Goal: Information Seeking & Learning: Learn about a topic

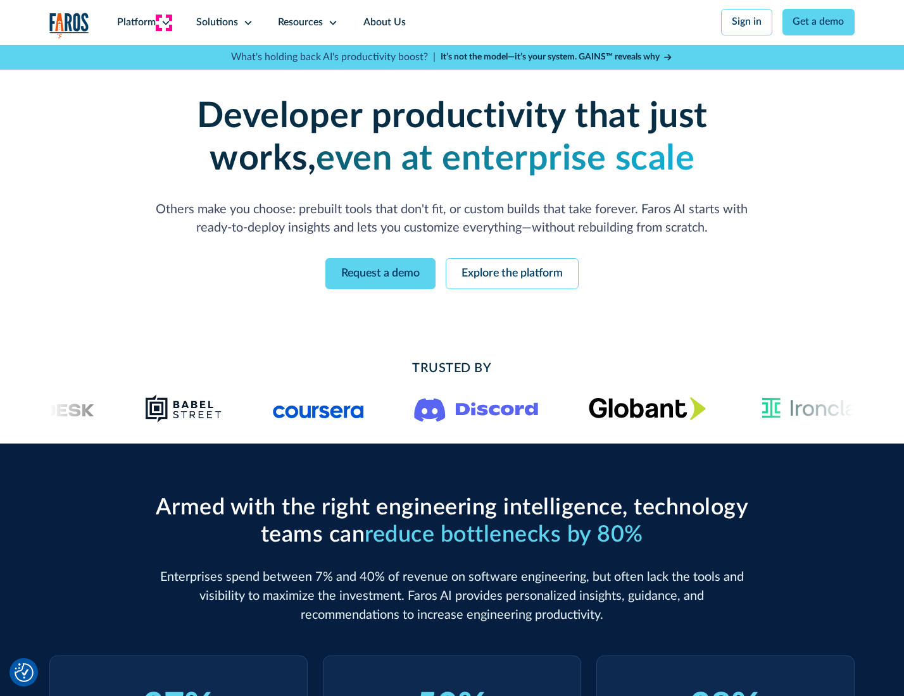
click at [164, 22] on icon at bounding box center [166, 23] width 10 height 10
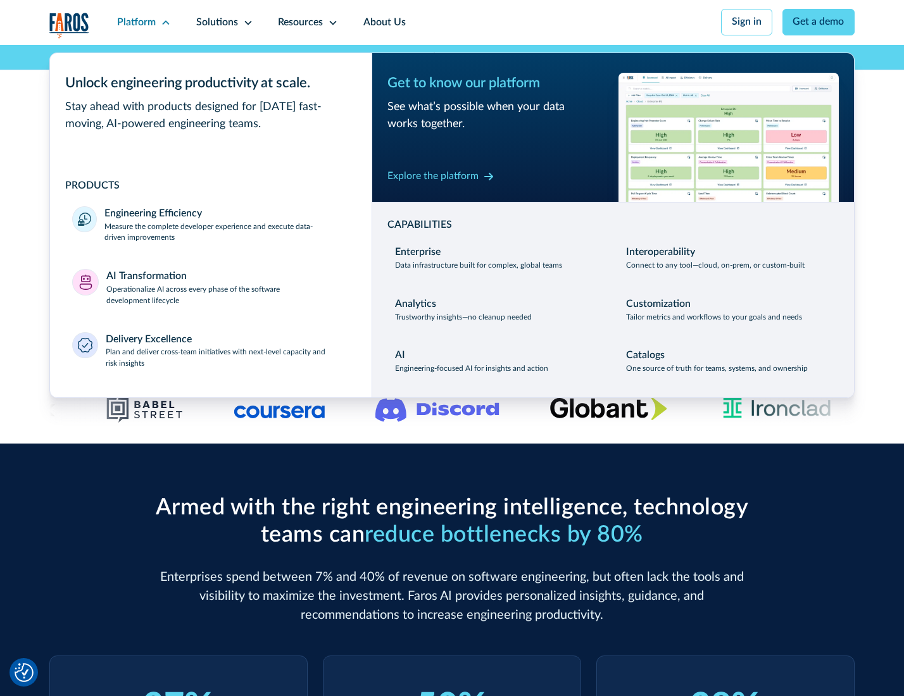
click at [225, 234] on p "Measure the complete developer experience and execute data-driven improvements" at bounding box center [226, 233] width 244 height 23
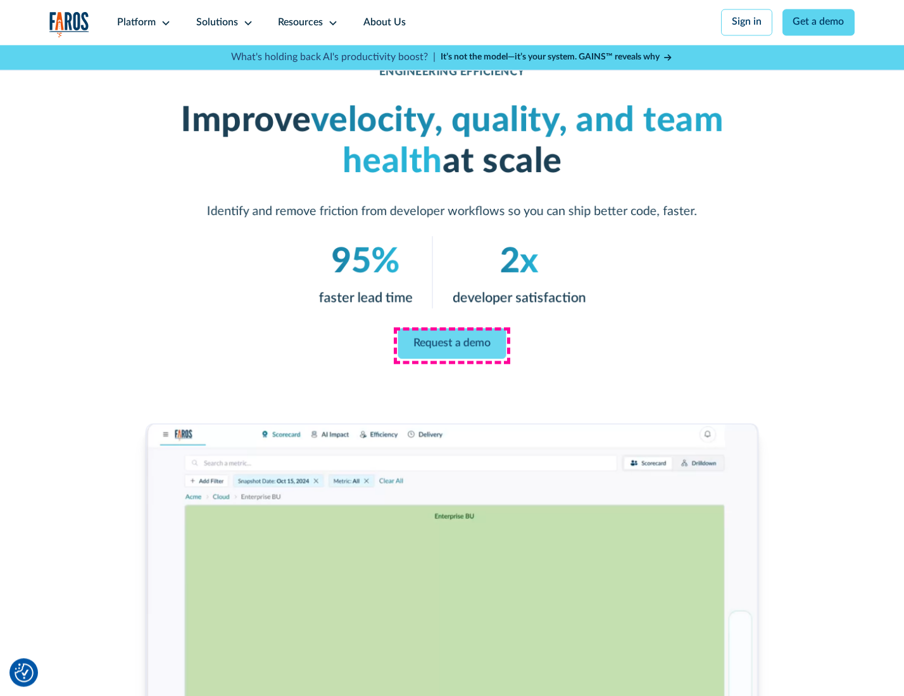
click at [451, 345] on link "Request a demo" at bounding box center [452, 344] width 108 height 30
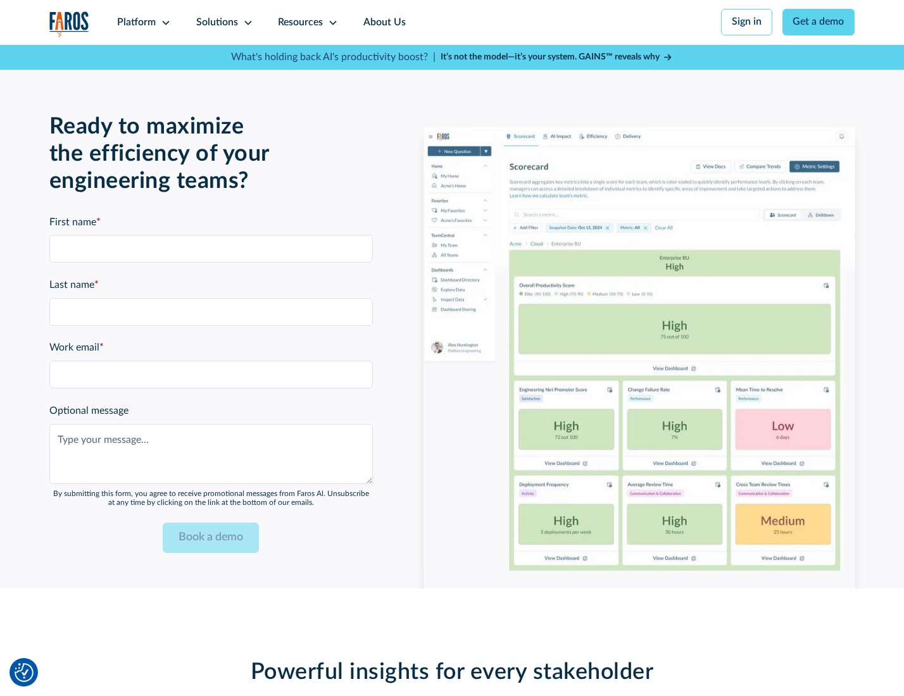
scroll to position [2756, 0]
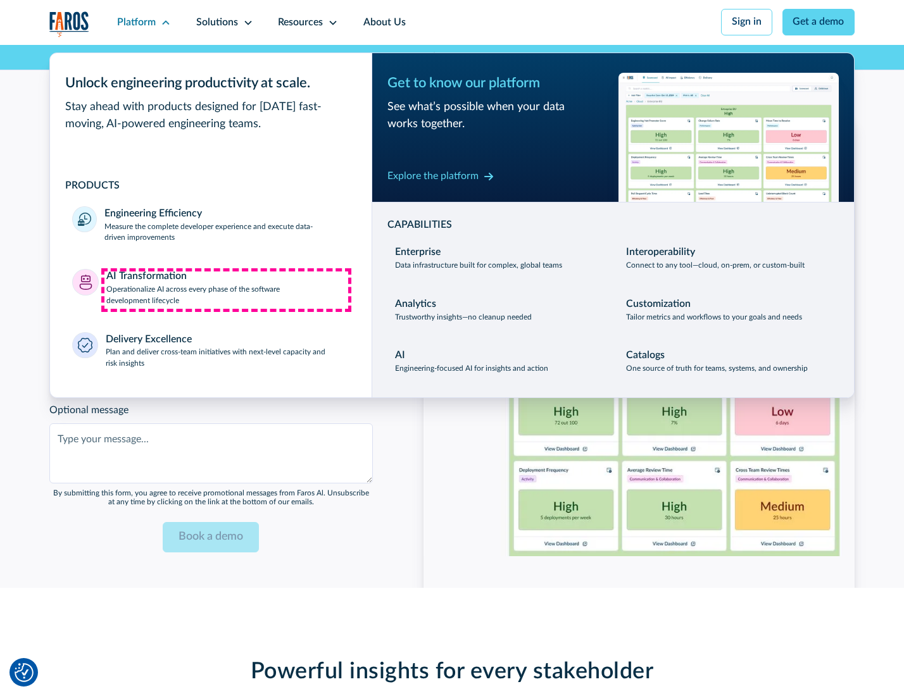
click at [226, 290] on p "Operationalize AI across every phase of the software development lifecycle" at bounding box center [227, 295] width 243 height 23
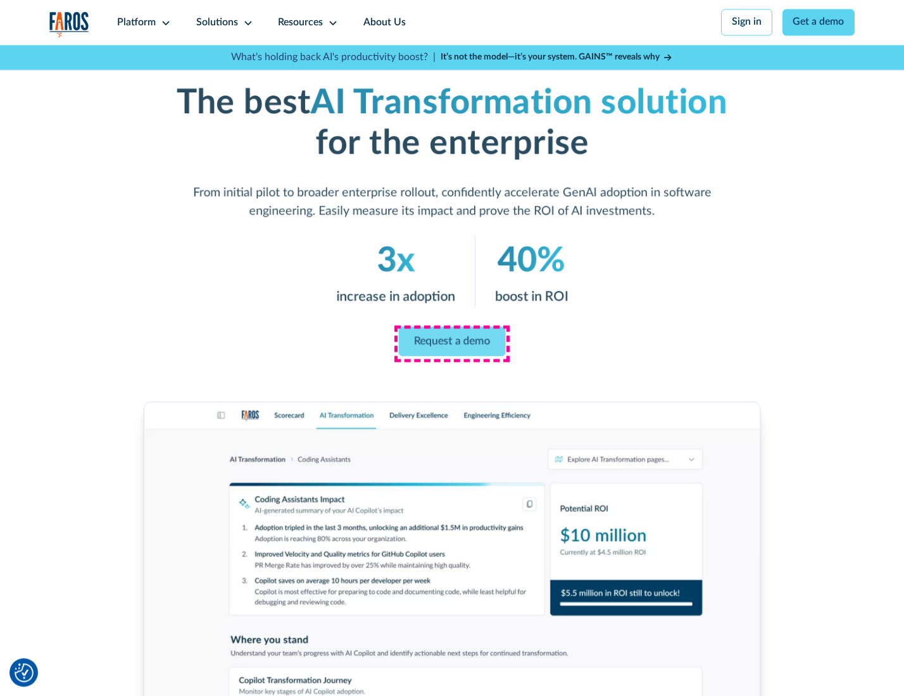
click at [451, 344] on link "Request a demo" at bounding box center [452, 342] width 107 height 30
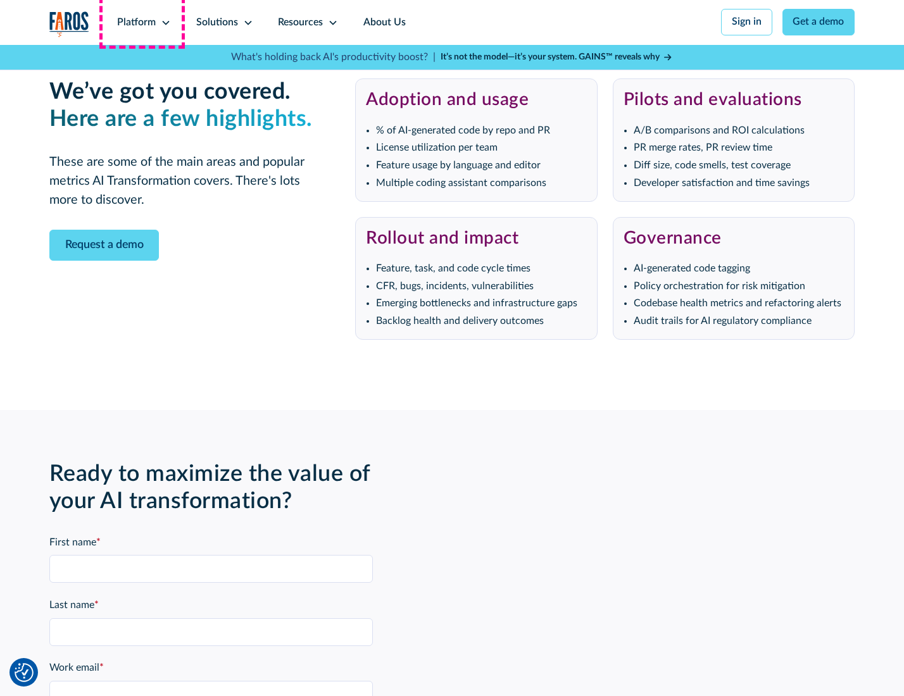
click at [142, 22] on div "Platform" at bounding box center [136, 22] width 39 height 15
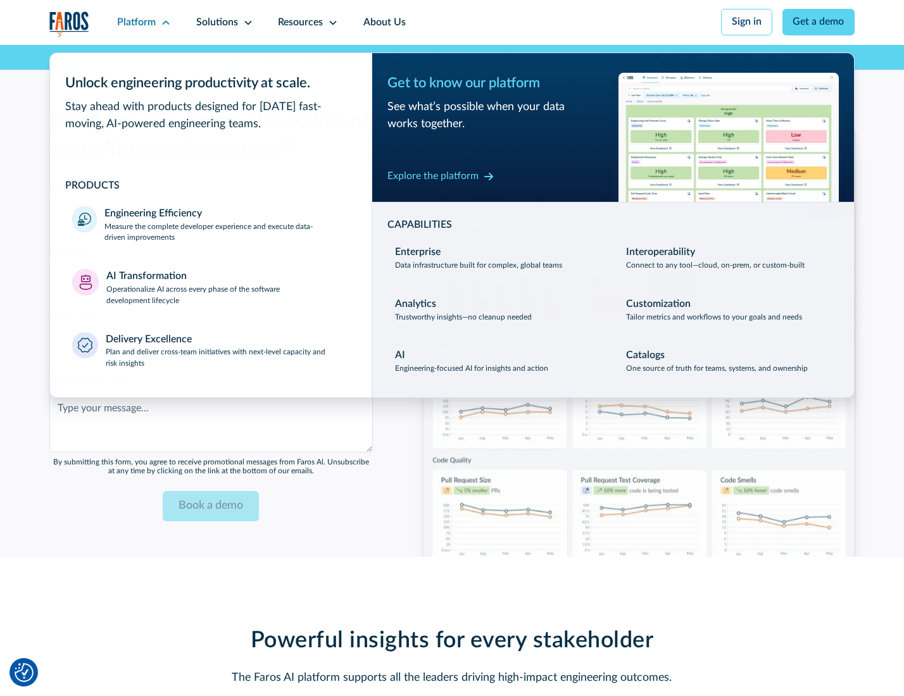
scroll to position [3061, 0]
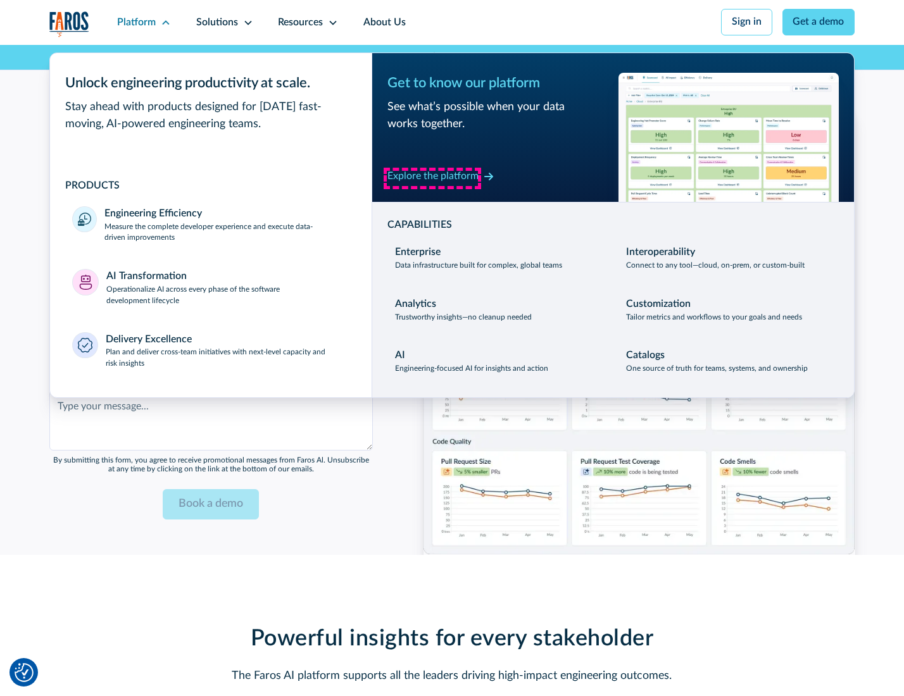
click at [432, 178] on div "Explore the platform" at bounding box center [432, 176] width 91 height 15
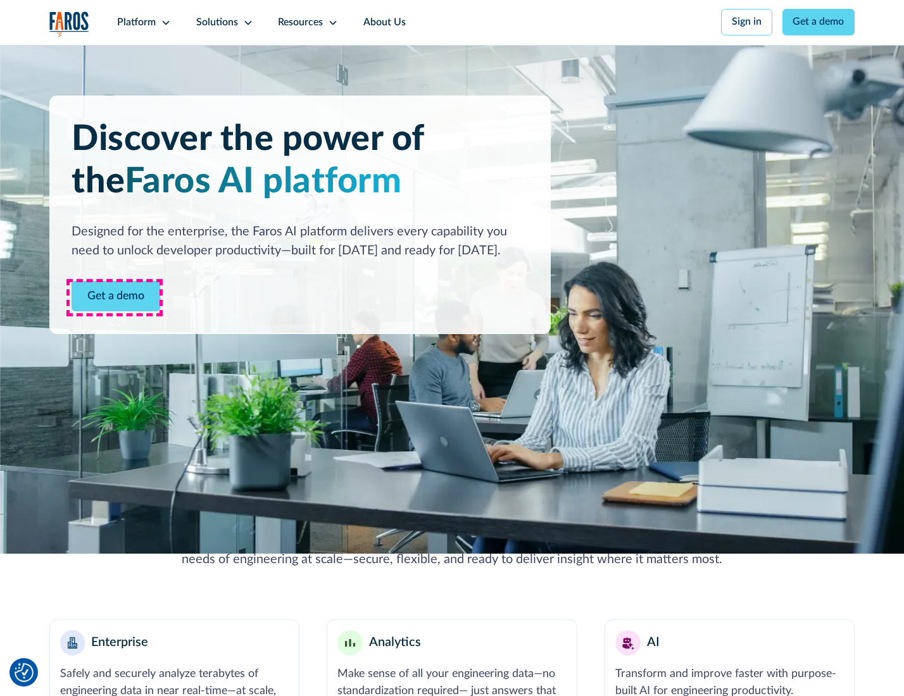
click at [115, 298] on link "Get a demo" at bounding box center [116, 296] width 89 height 31
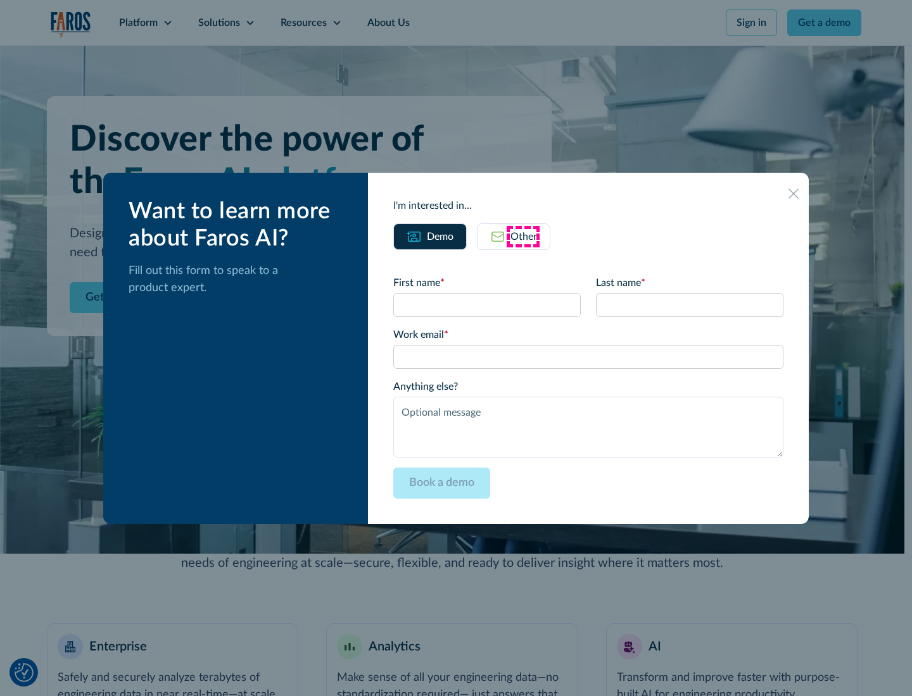
click at [523, 236] on div "Other" at bounding box center [523, 236] width 27 height 15
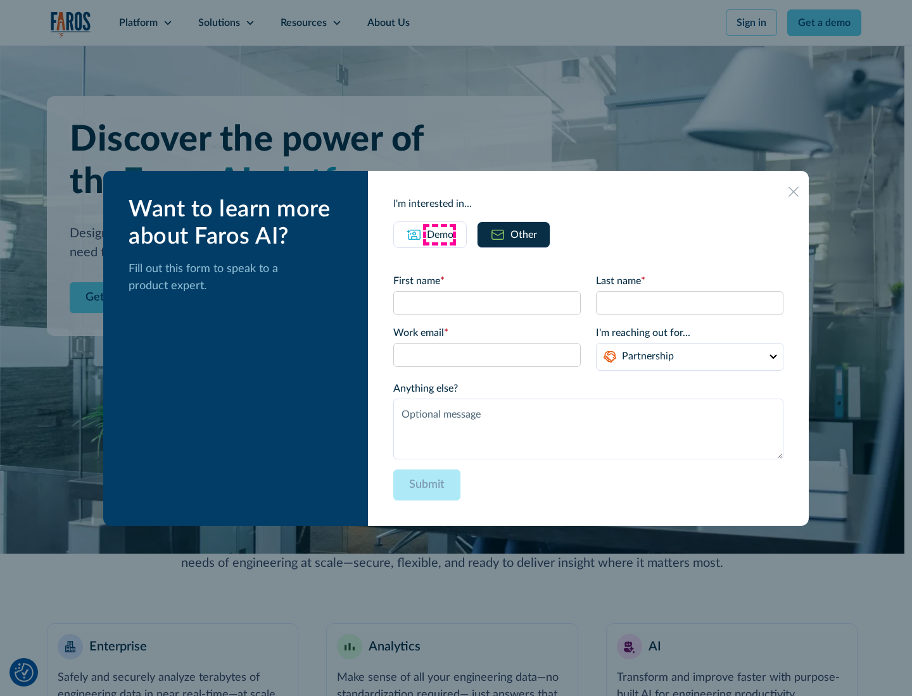
click at [439, 234] on div "Demo" at bounding box center [440, 234] width 27 height 15
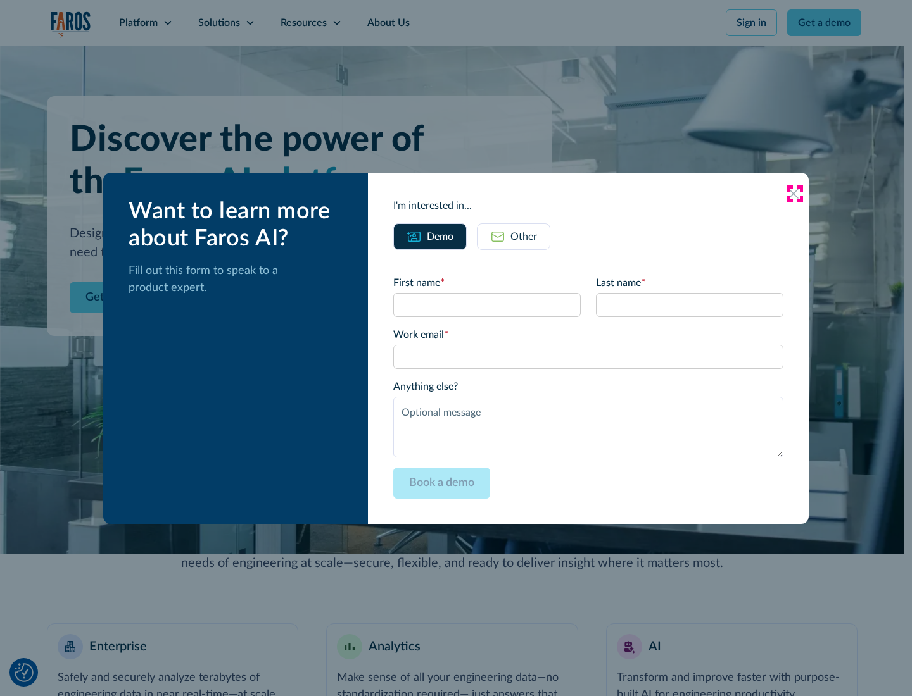
click at [794, 193] on icon at bounding box center [793, 194] width 10 height 10
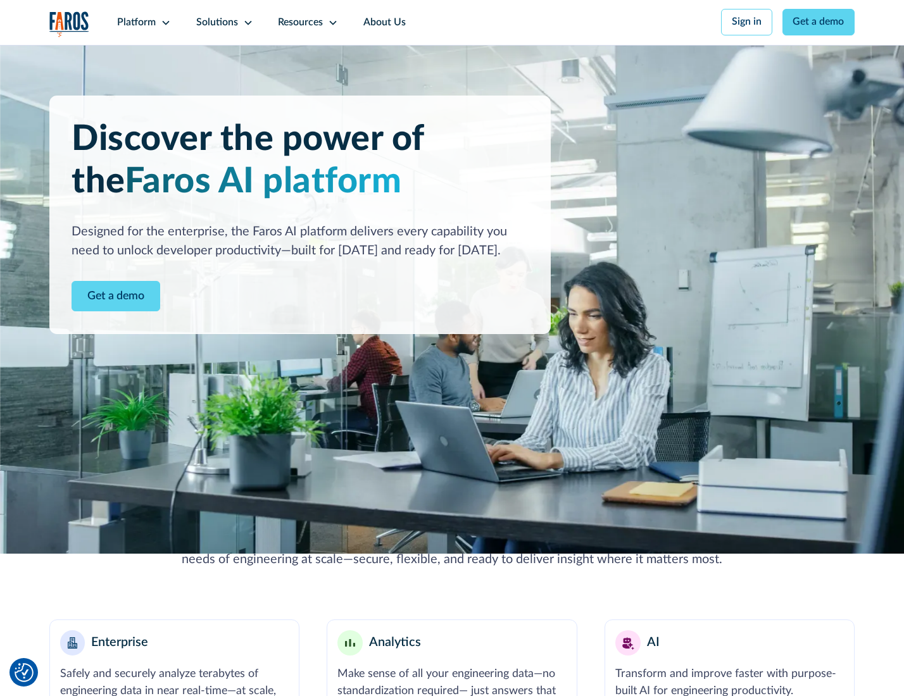
click at [164, 22] on icon at bounding box center [166, 23] width 10 height 10
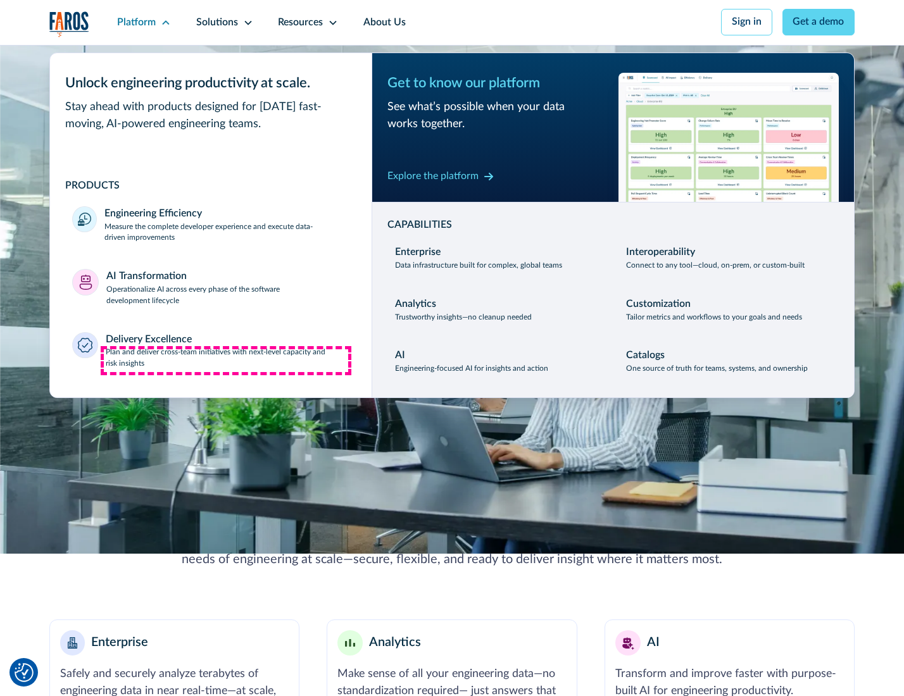
click at [226, 361] on p "Plan and deliver cross-team initiatives with next-level capacity and risk insig…" at bounding box center [228, 358] width 244 height 23
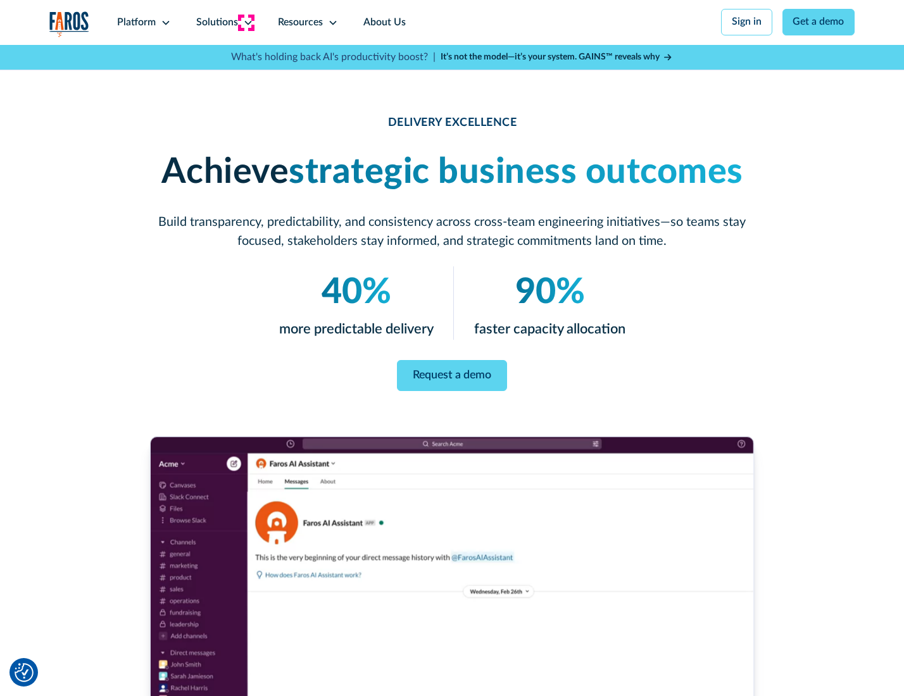
click at [246, 22] on icon at bounding box center [248, 23] width 10 height 10
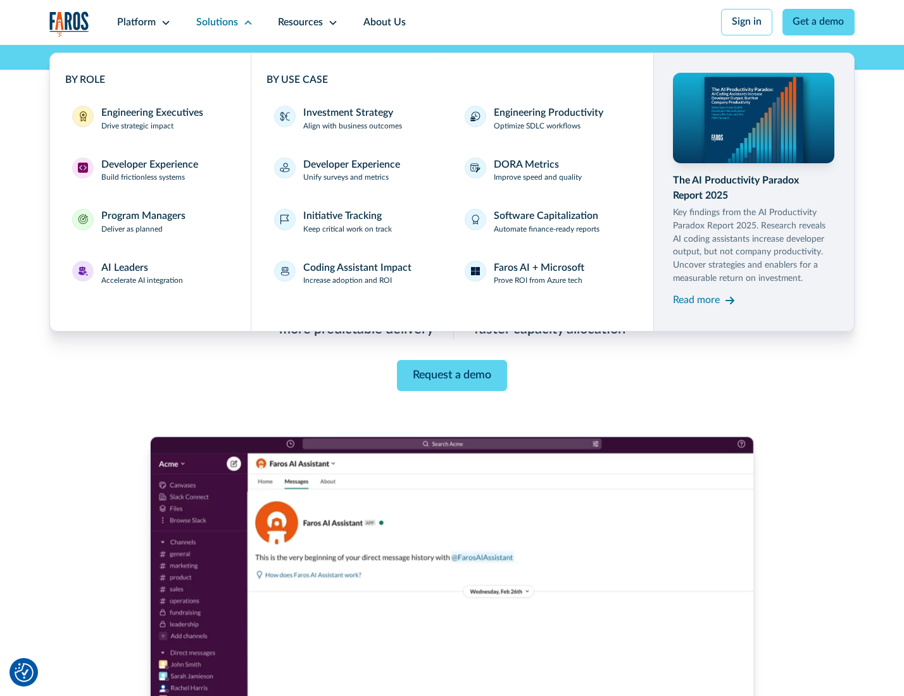
click at [148, 120] on div "Engineering Executives" at bounding box center [152, 113] width 102 height 15
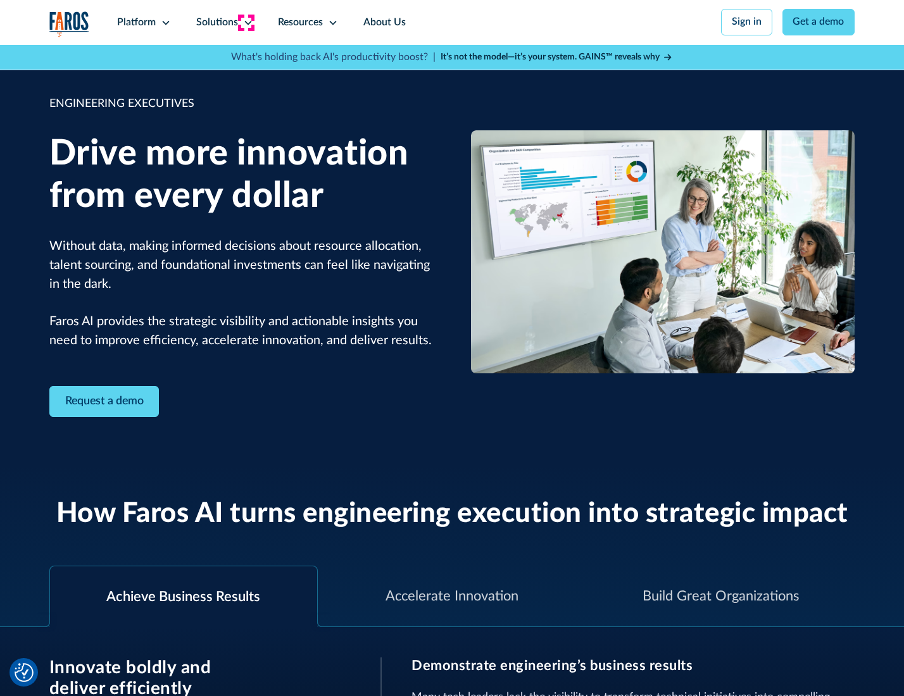
click at [246, 22] on icon at bounding box center [248, 23] width 10 height 10
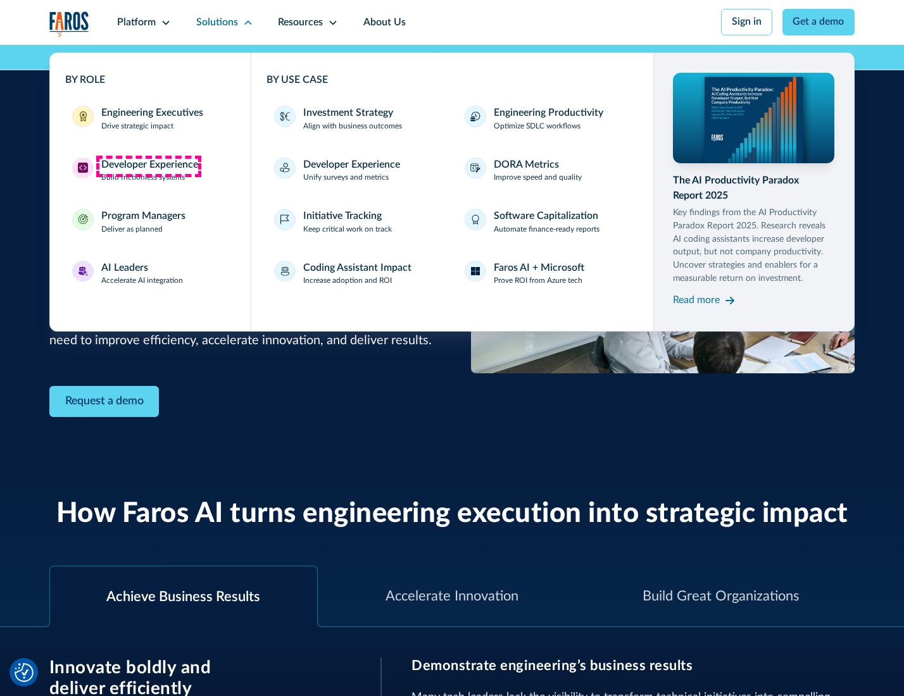
click at [148, 166] on div "Developer Experience" at bounding box center [149, 165] width 97 height 15
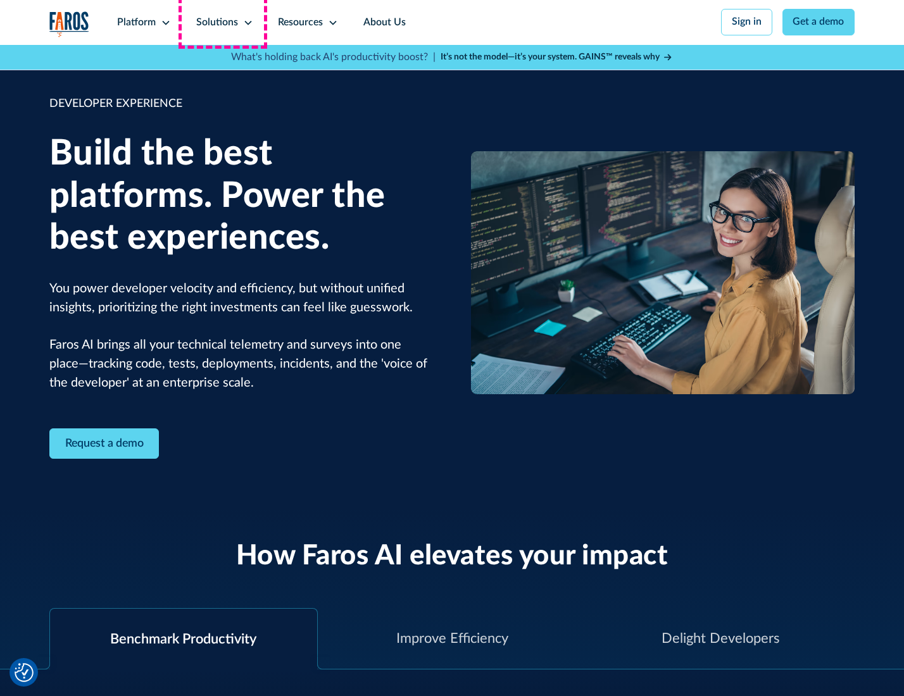
click at [223, 22] on div "Solutions" at bounding box center [217, 22] width 42 height 15
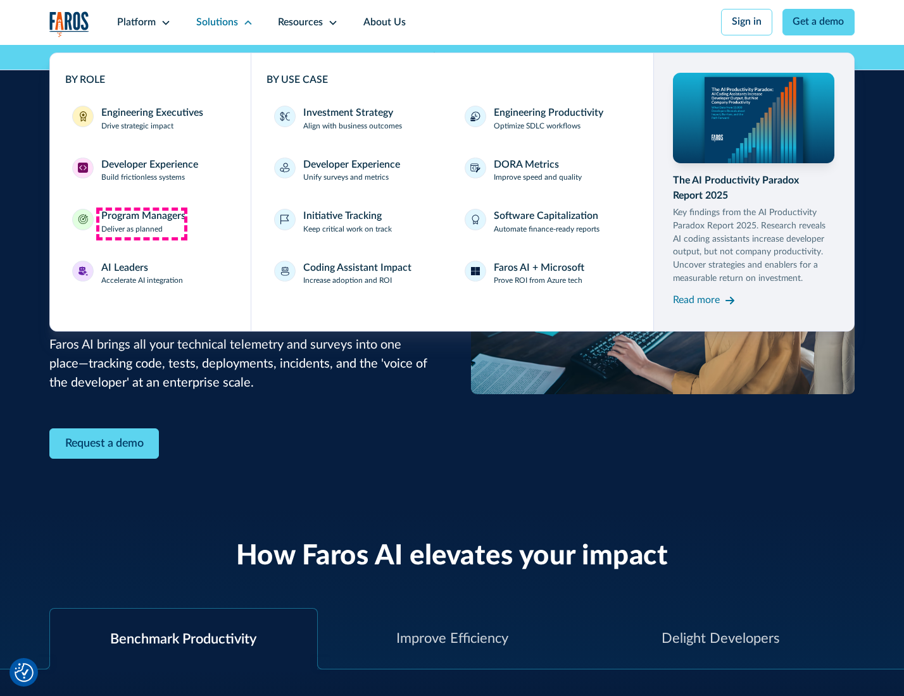
click at [141, 223] on div "Program Managers" at bounding box center [143, 216] width 84 height 15
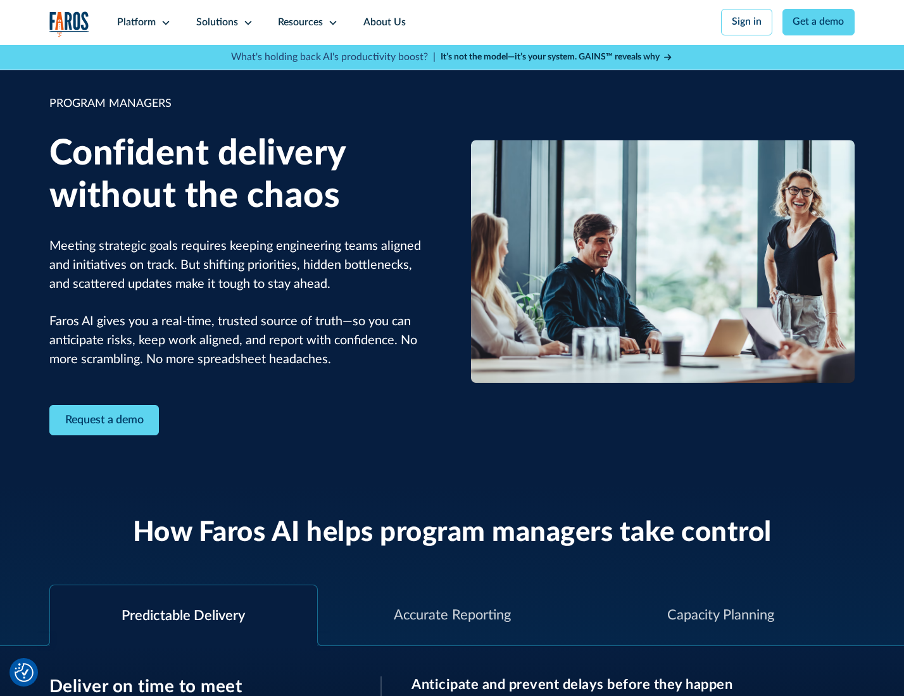
click at [246, 23] on icon at bounding box center [248, 23] width 10 height 10
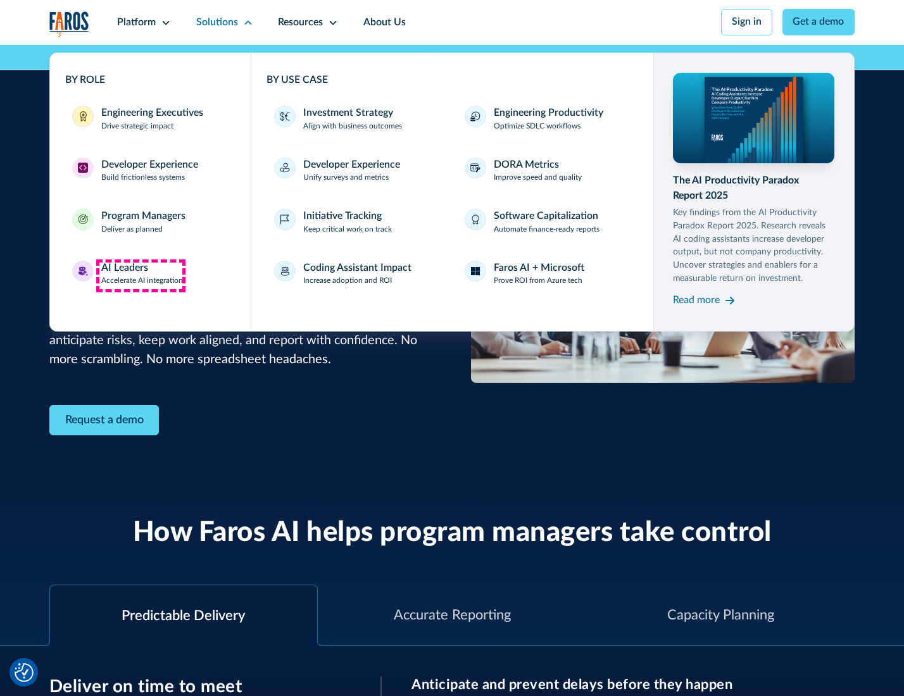
click at [141, 275] on div "AI Leaders" at bounding box center [124, 268] width 47 height 15
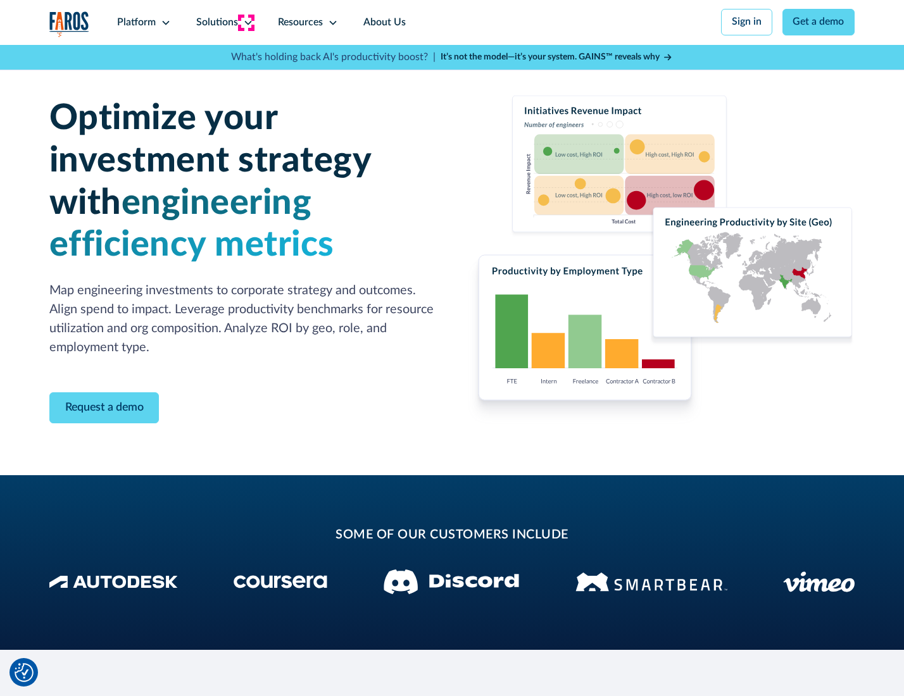
click at [246, 22] on icon at bounding box center [248, 23] width 10 height 10
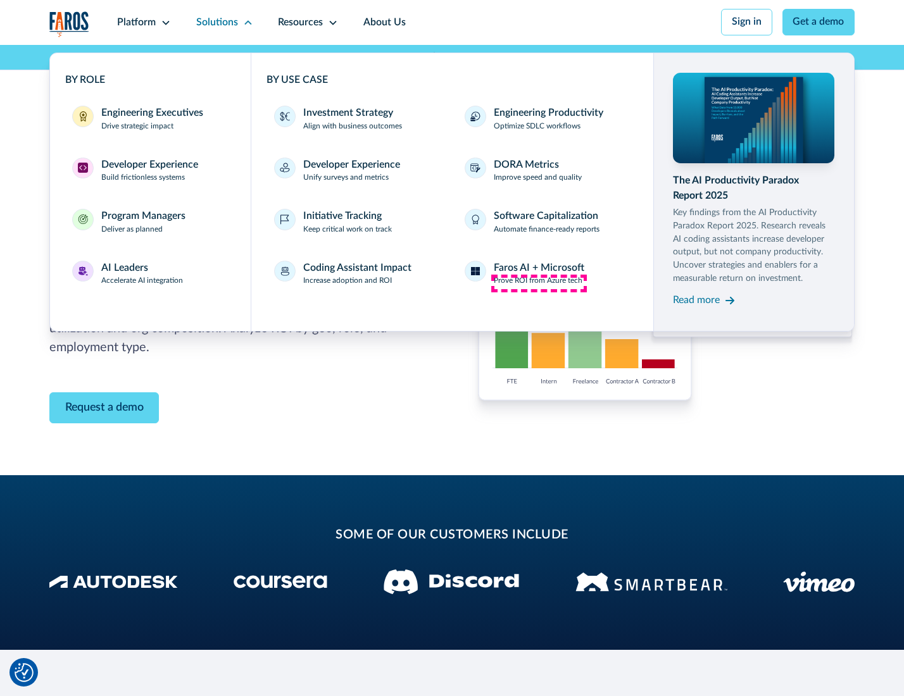
click at [539, 283] on p "Prove ROI from Azure tech" at bounding box center [538, 280] width 89 height 11
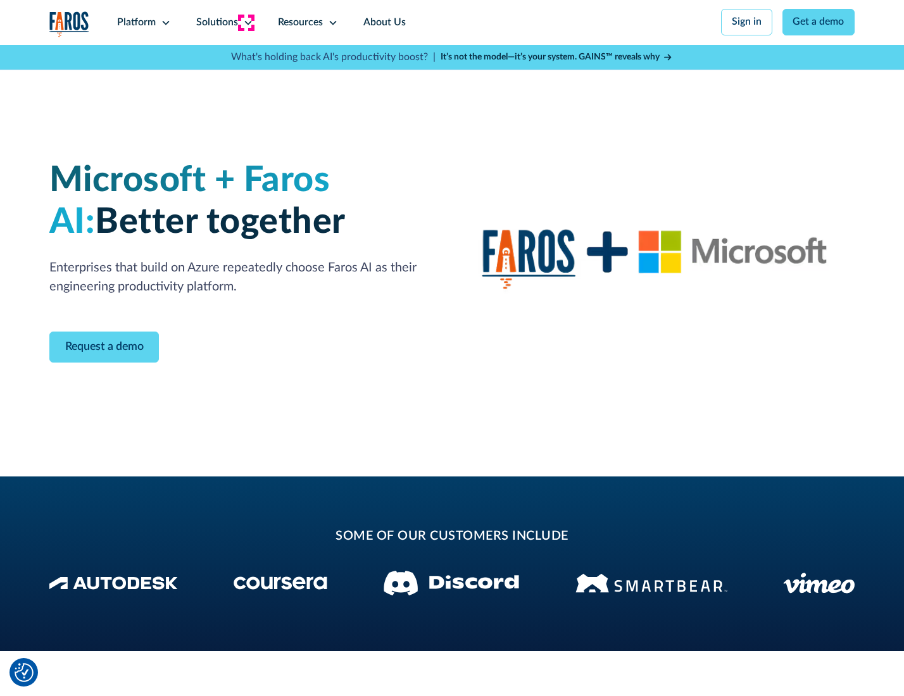
click at [246, 22] on icon at bounding box center [248, 23] width 10 height 10
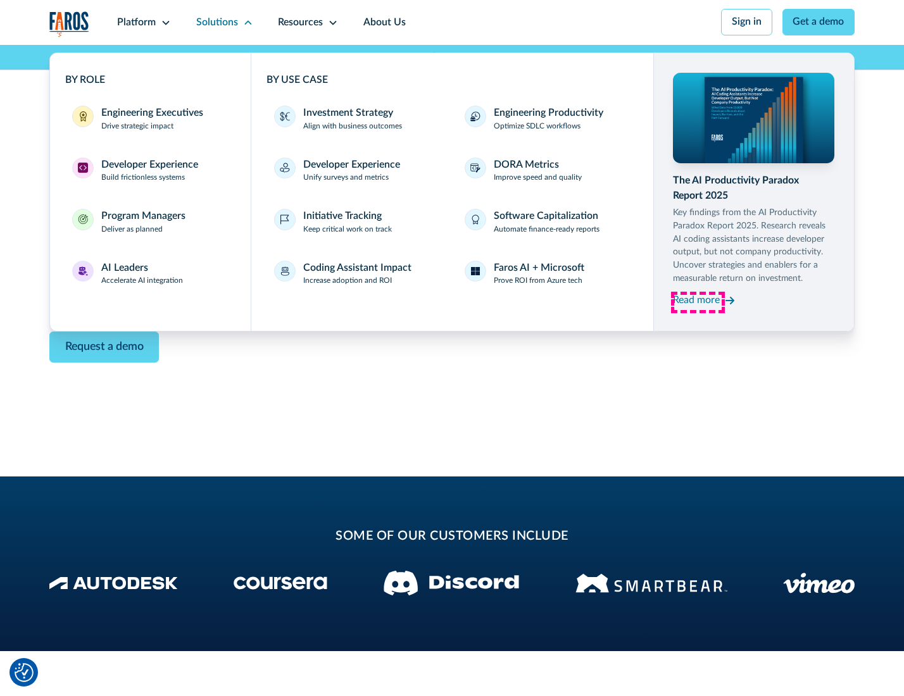
click at [698, 303] on div "Read more" at bounding box center [696, 300] width 47 height 15
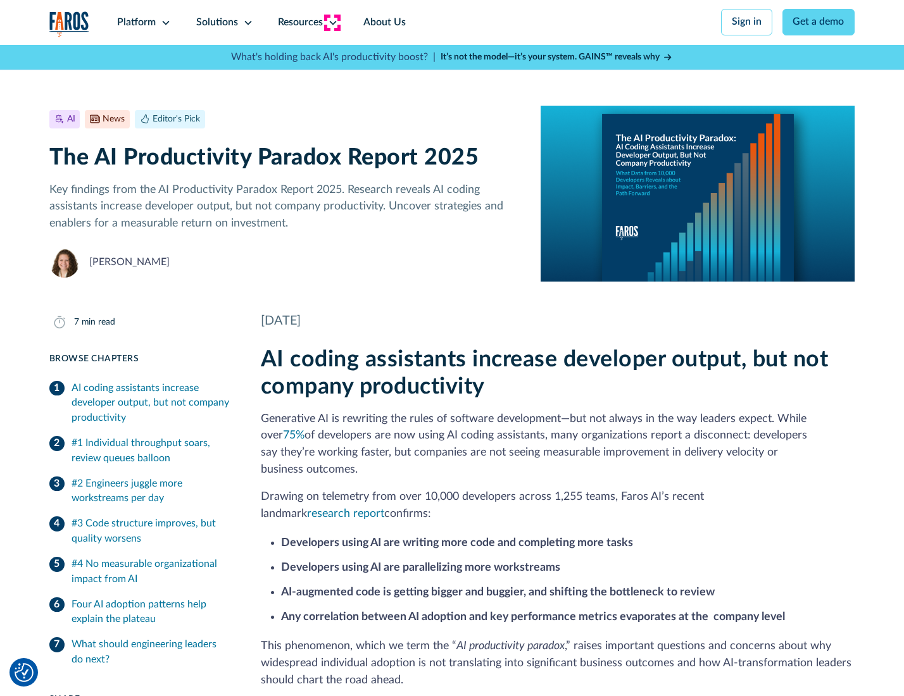
click at [332, 22] on icon at bounding box center [333, 23] width 10 height 10
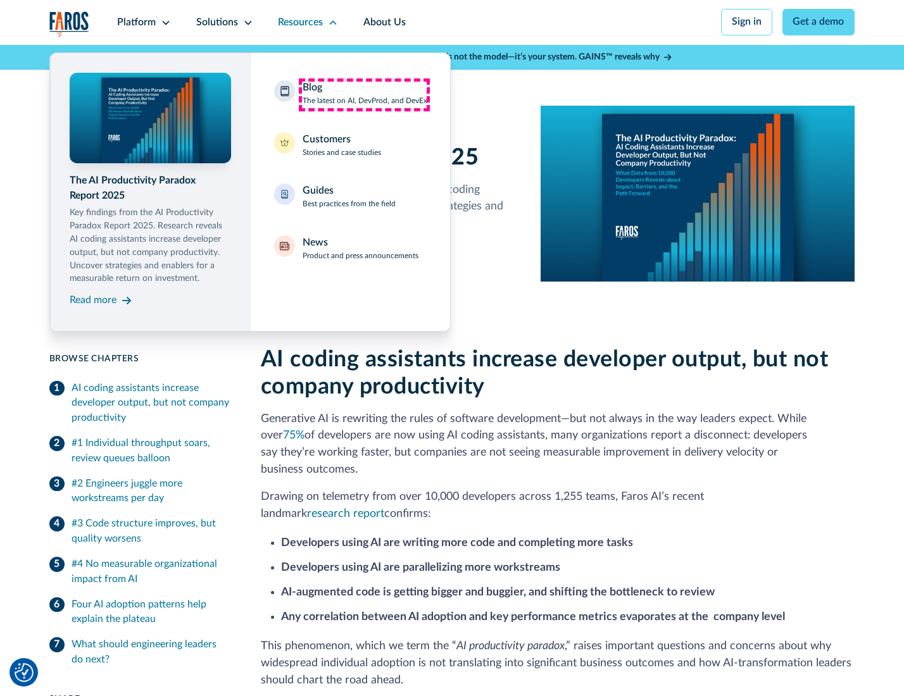
click at [364, 94] on div "Blog The latest on AI, DevProd, and DevEx" at bounding box center [365, 93] width 125 height 27
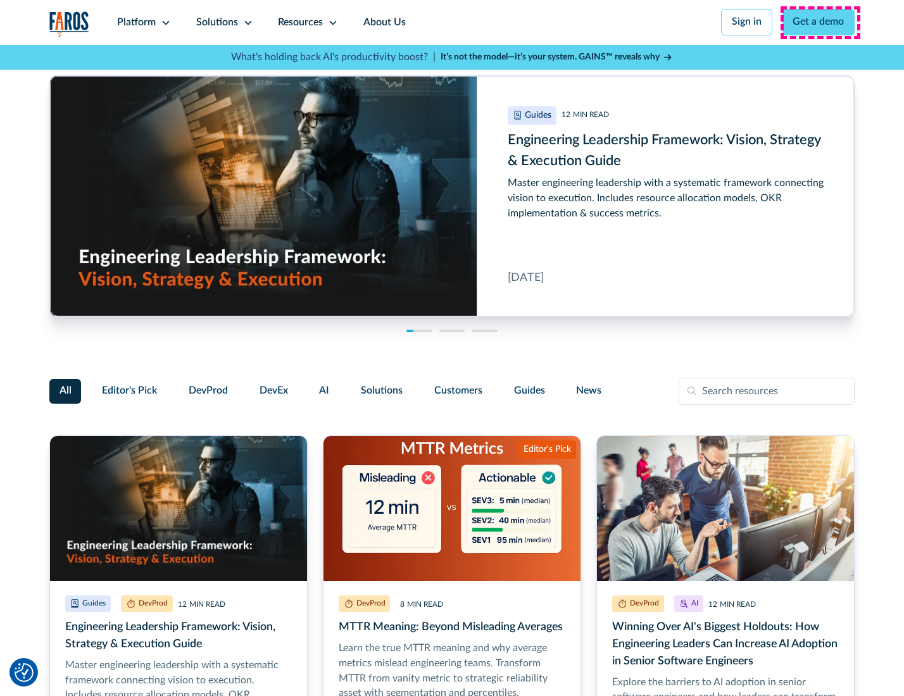
click at [820, 22] on link "Get a demo" at bounding box center [818, 22] width 73 height 27
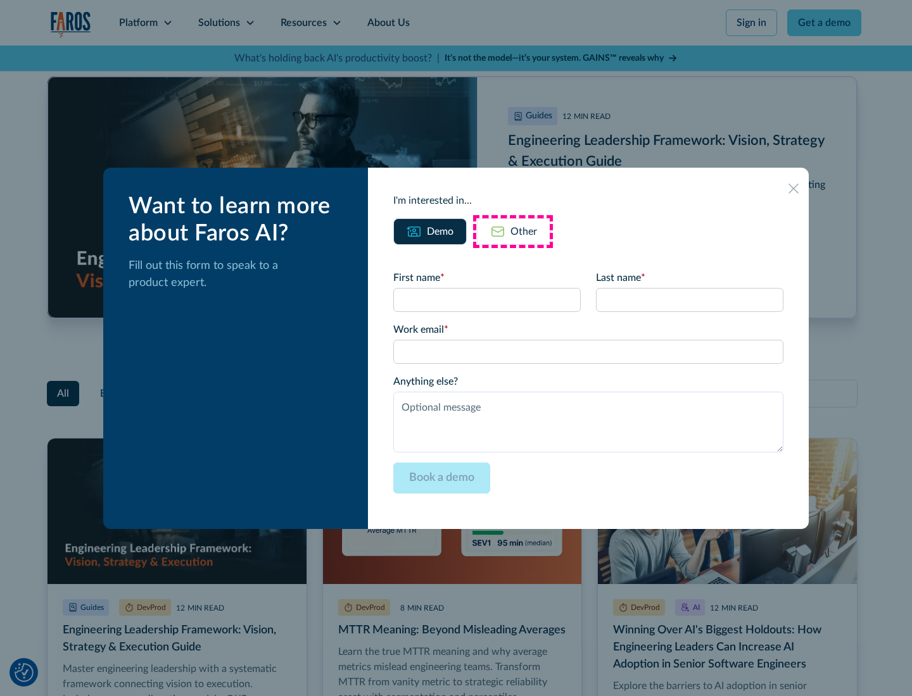
click at [513, 231] on div "Other" at bounding box center [523, 231] width 27 height 15
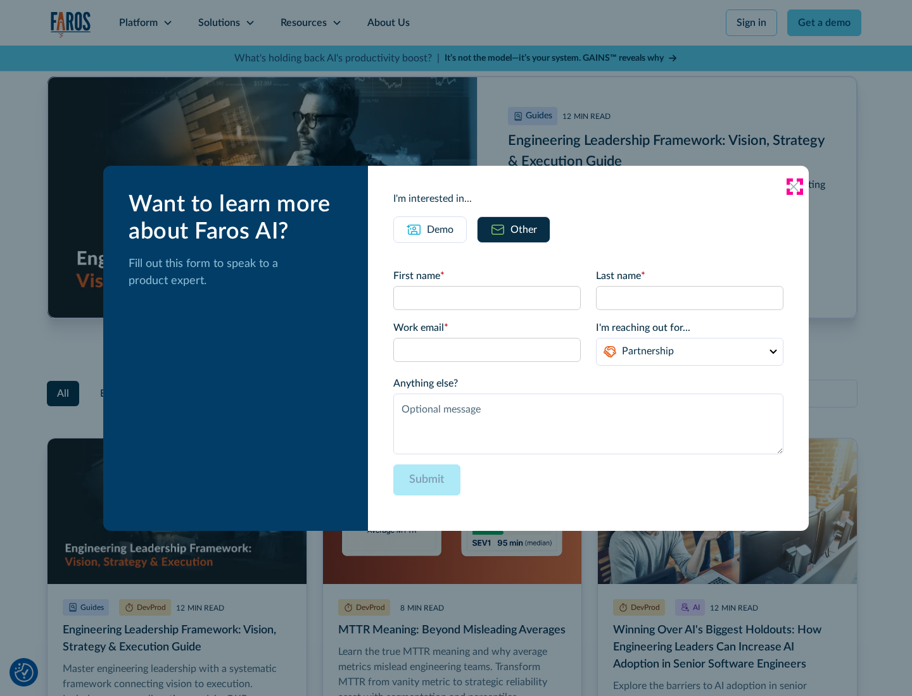
click at [794, 186] on icon at bounding box center [793, 187] width 10 height 10
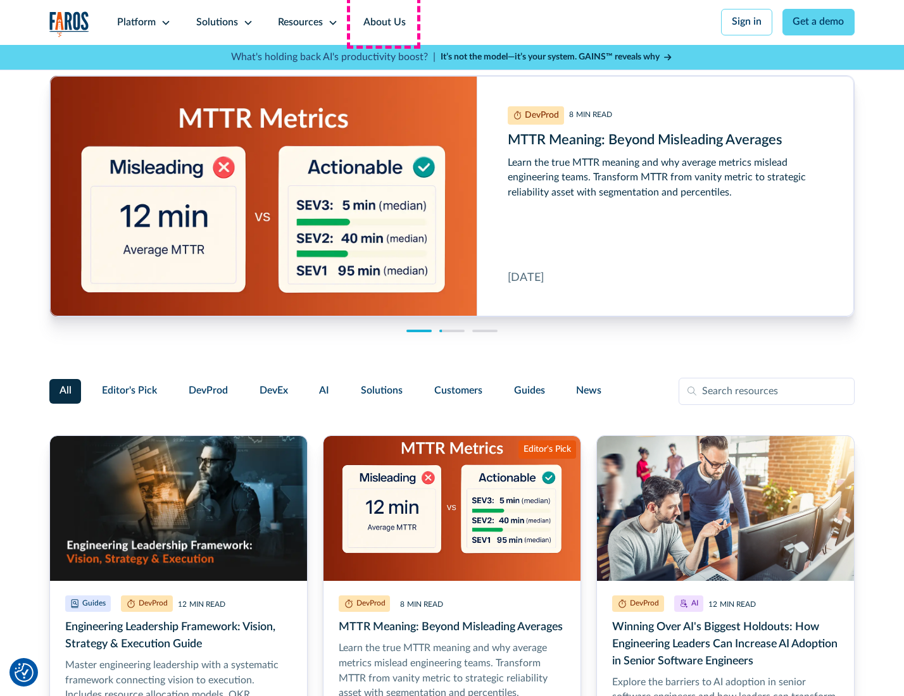
click at [383, 22] on link "About Us" at bounding box center [385, 22] width 68 height 45
